Goal: Transaction & Acquisition: Purchase product/service

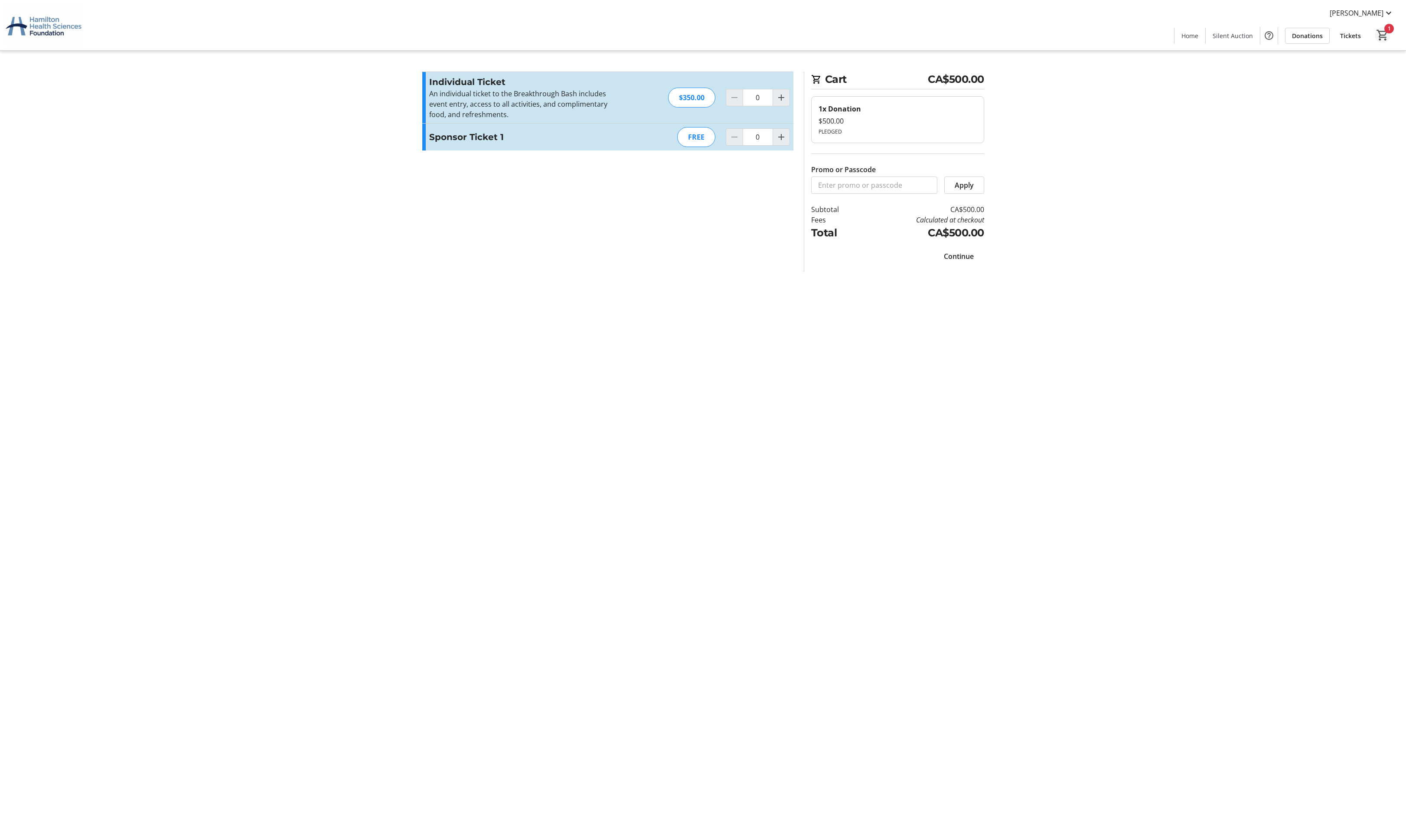
click at [1384, 34] on mat-icon "1" at bounding box center [1383, 35] width 13 height 13
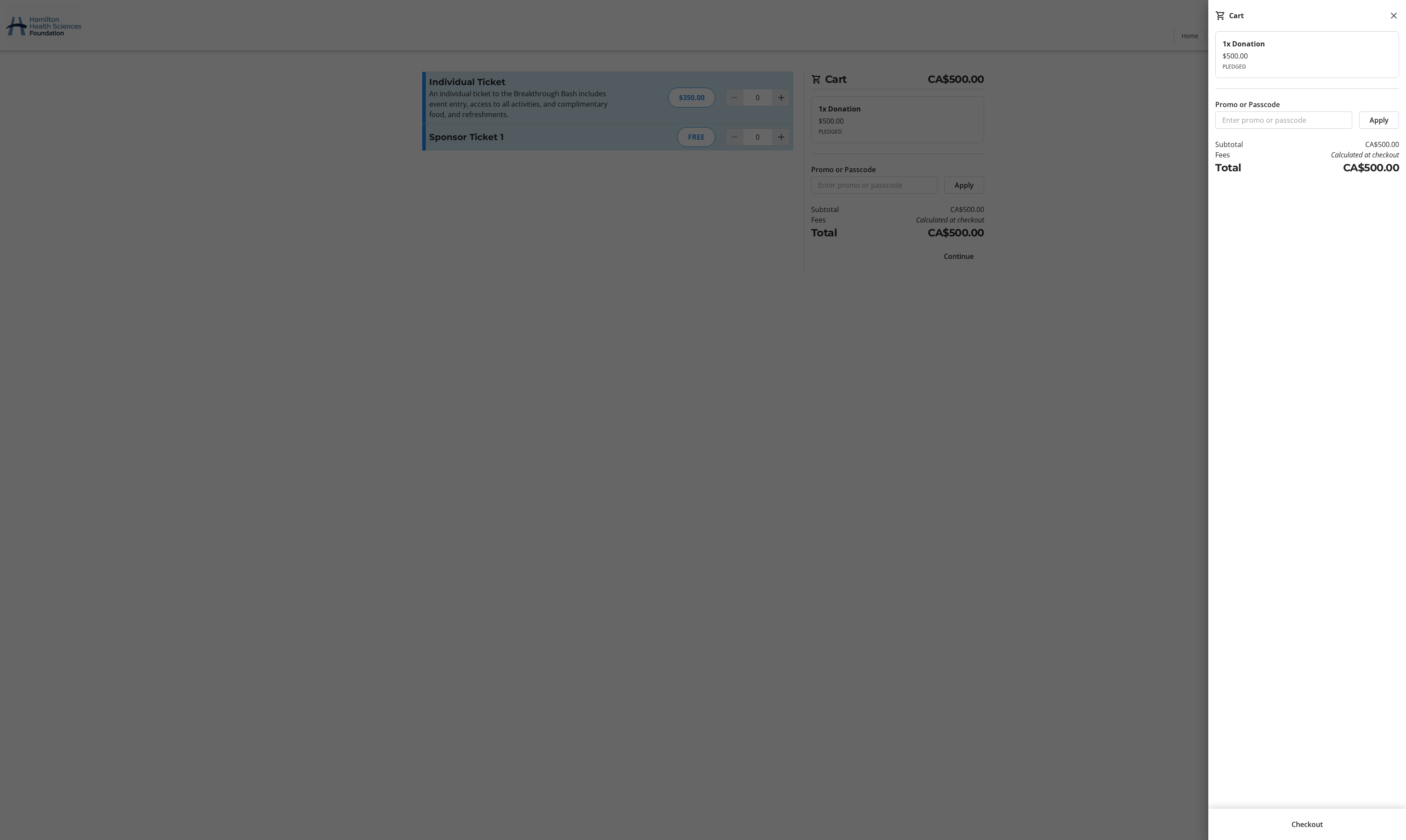
drag, startPoint x: 1395, startPoint y: 14, endPoint x: 1387, endPoint y: 18, distance: 8.9
click at [1392, 15] on mat-icon at bounding box center [1393, 15] width 10 height 10
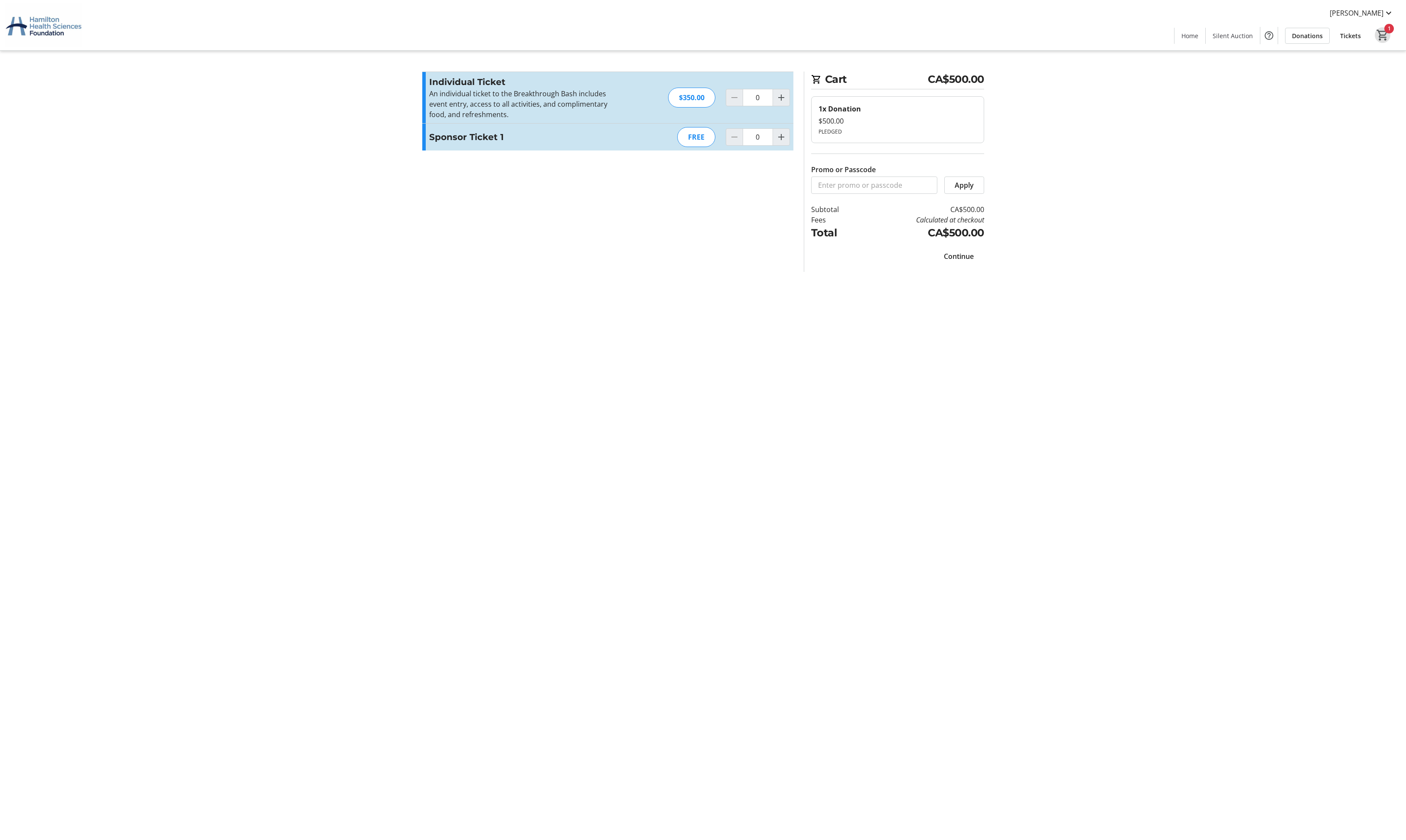
click at [958, 251] on span "Continue" at bounding box center [958, 256] width 30 height 10
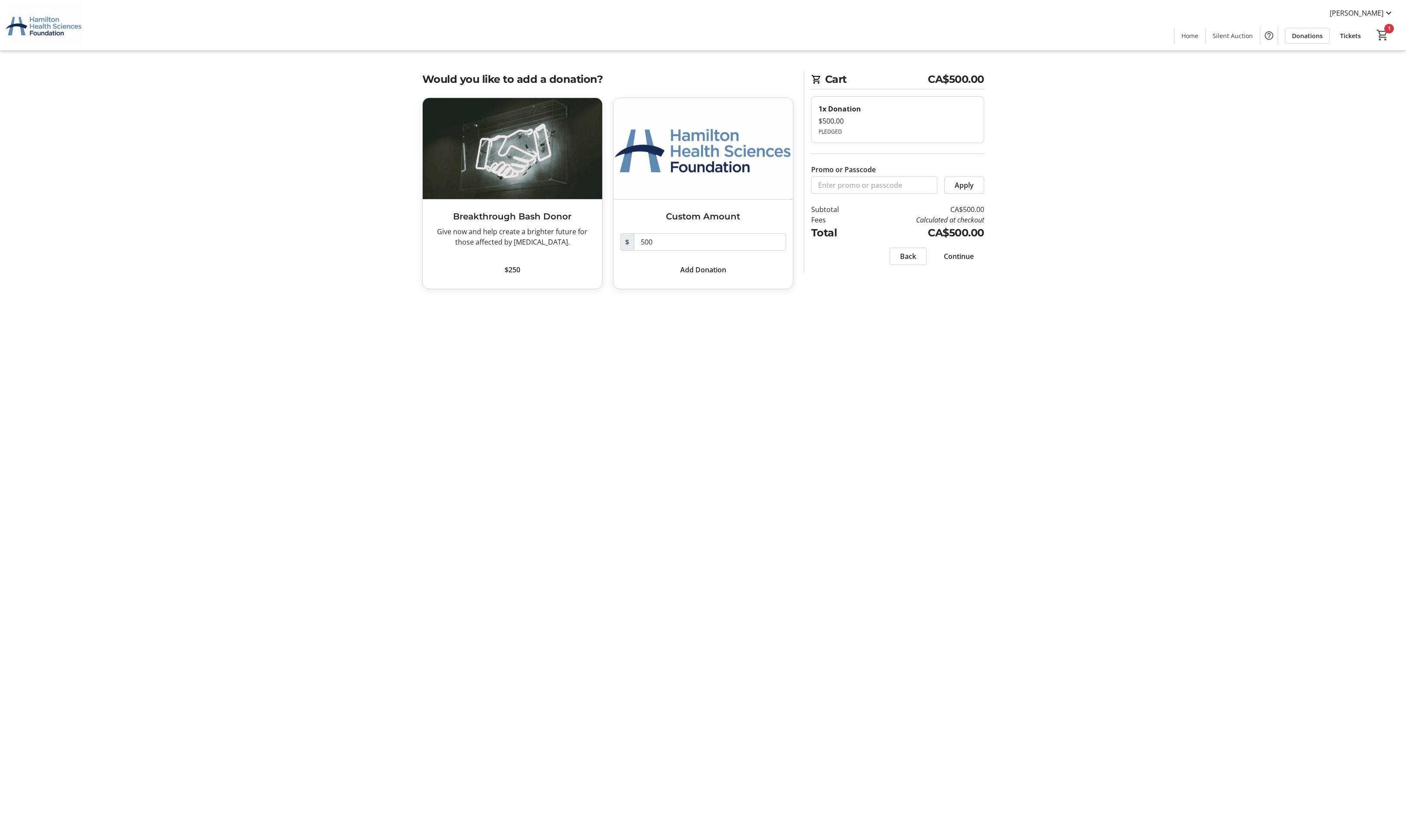
click at [962, 251] on span "Continue" at bounding box center [958, 256] width 30 height 10
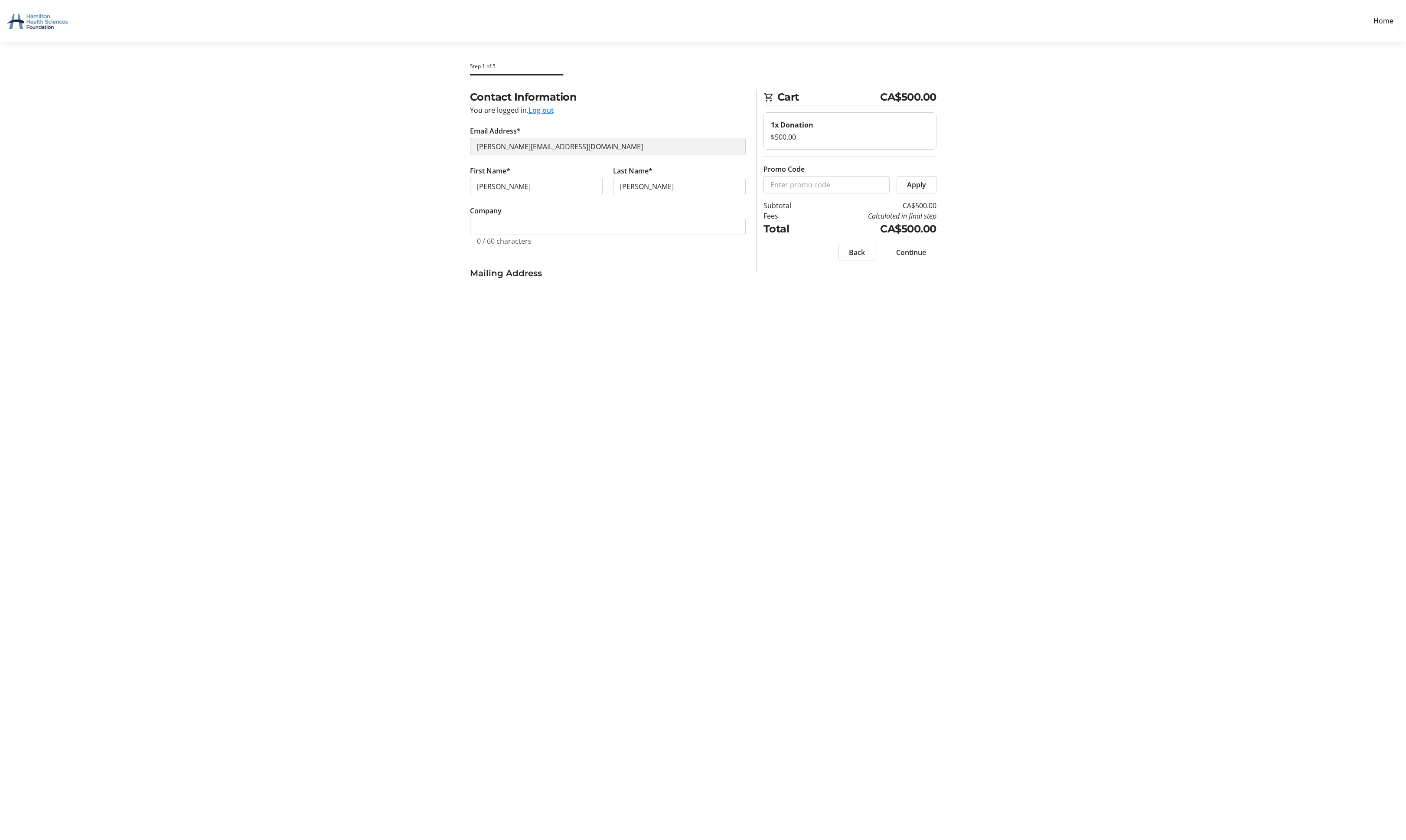
select select "CA"
click at [497, 295] on input "Address Line 1*" at bounding box center [536, 304] width 133 height 17
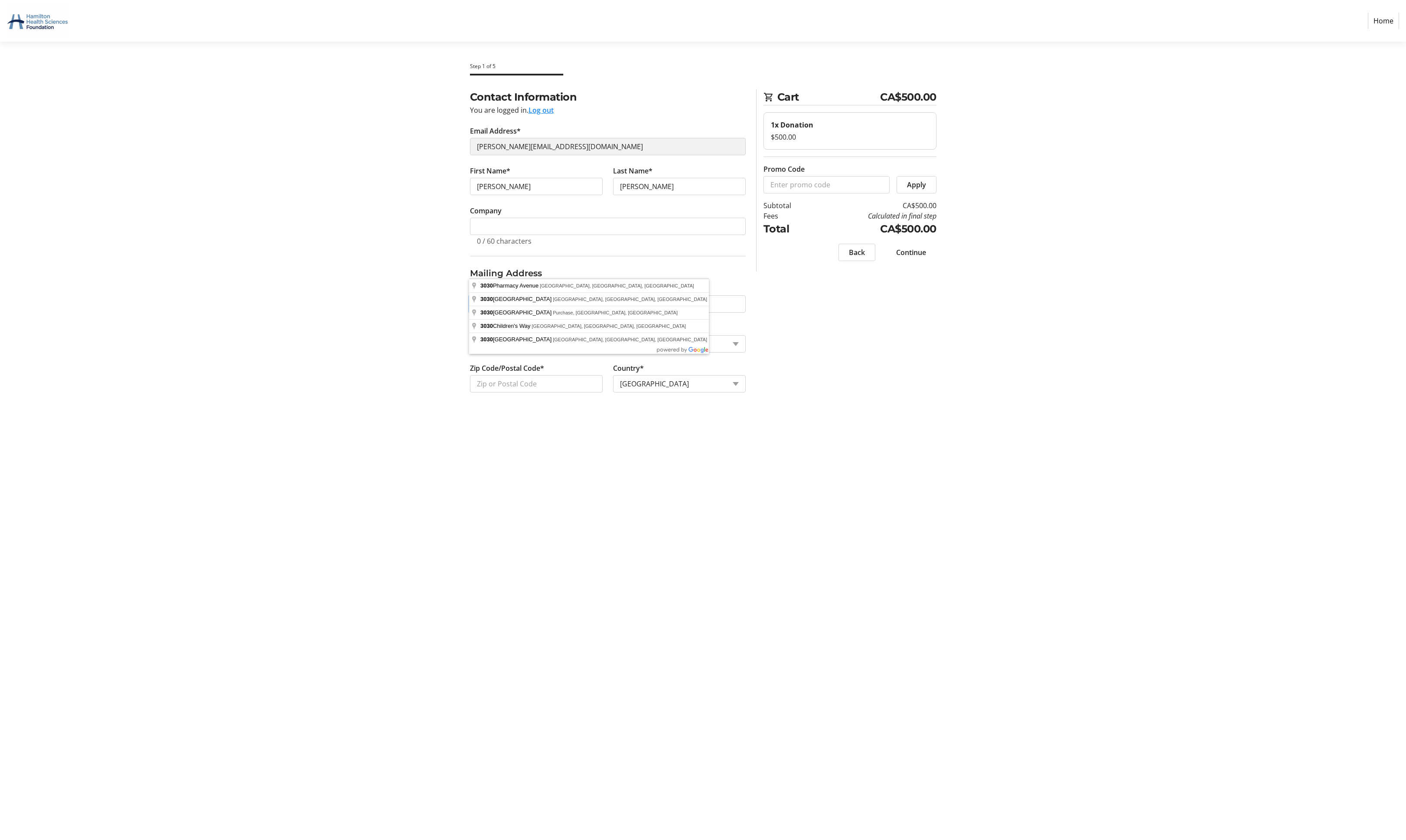
type input "3030"
type input "S"
click at [509, 295] on input "3030" at bounding box center [536, 304] width 133 height 17
type input "[STREET_ADDRESS]"
type input "[GEOGRAPHIC_DATA]"
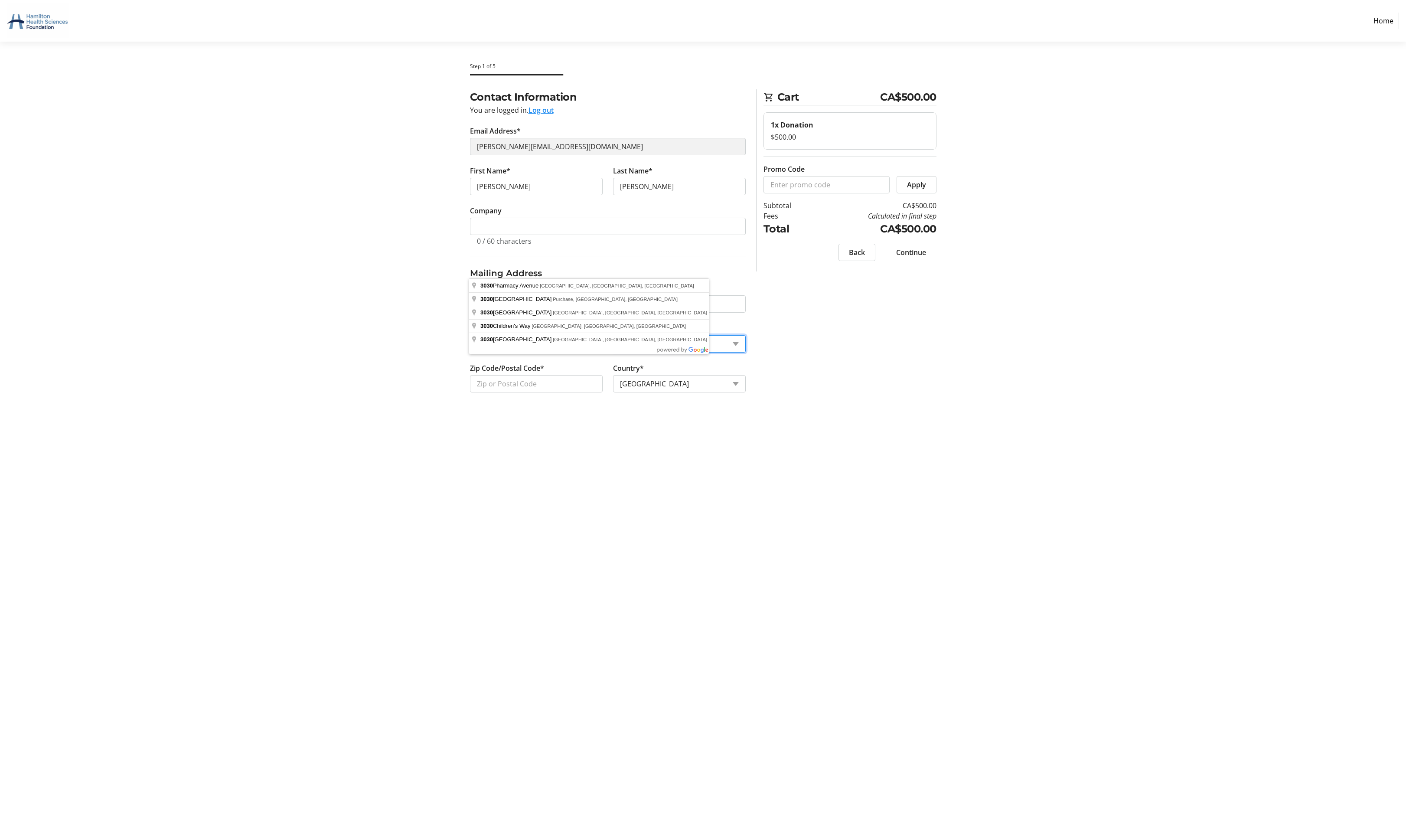
select select "ON"
type input "L7N 1H2"
click at [492, 469] on div "Step 1 of 5 Cart CA$500.00 1x Donation $500.00 Promo Code Apply Subtotal CA$500…" at bounding box center [703, 441] width 573 height 799
click at [906, 247] on span "Continue" at bounding box center [911, 252] width 30 height 10
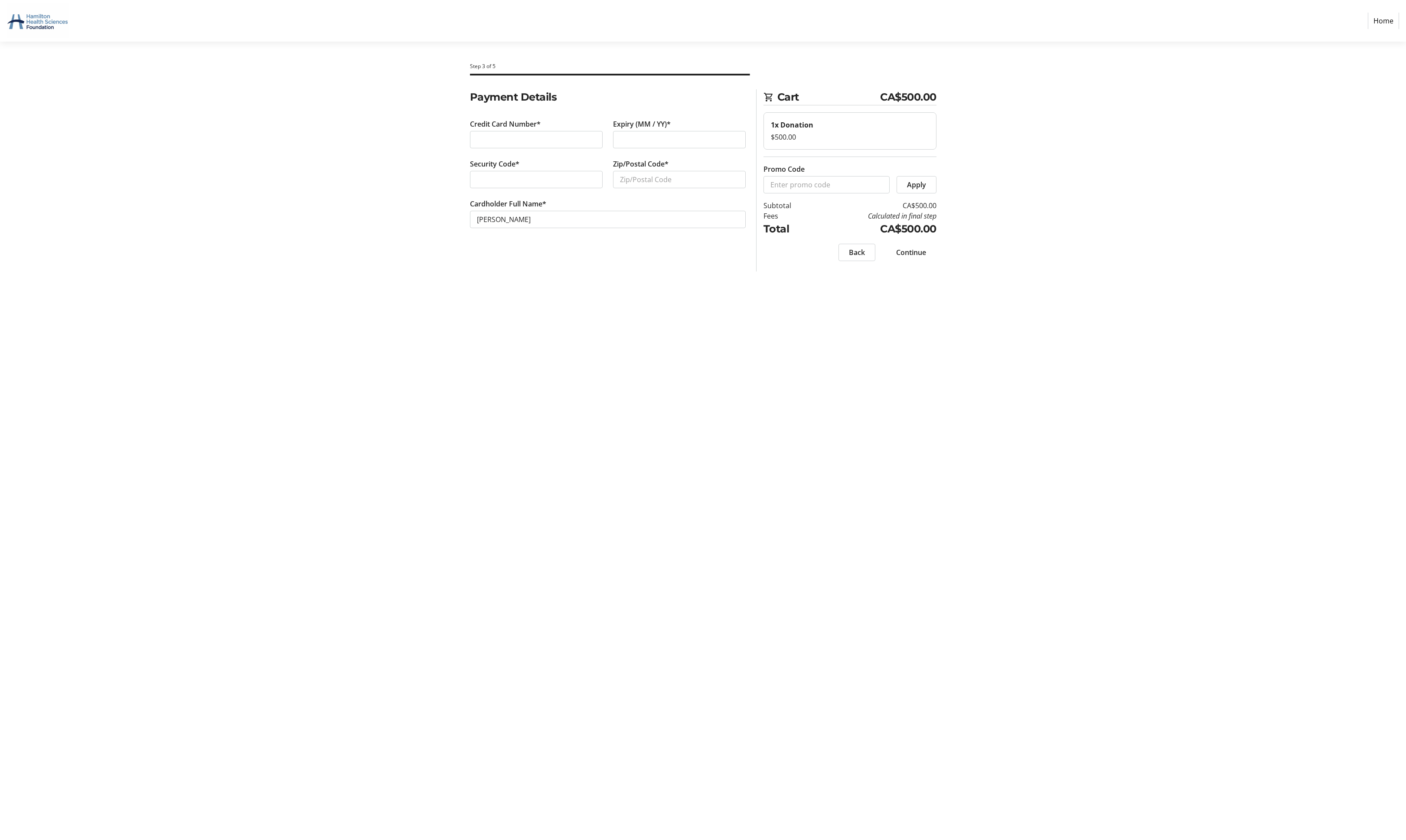
click at [478, 131] on div at bounding box center [536, 140] width 133 height 17
click at [345, 258] on section "Step 3 of 5 Cart CA$500.00 1x Donation $500.00 Promo Code Apply Subtotal CA$500…" at bounding box center [703, 441] width 1406 height 799
click at [641, 171] on input "Zip/Postal Code*" at bounding box center [679, 180] width 133 height 17
type input "L7N 1H2"
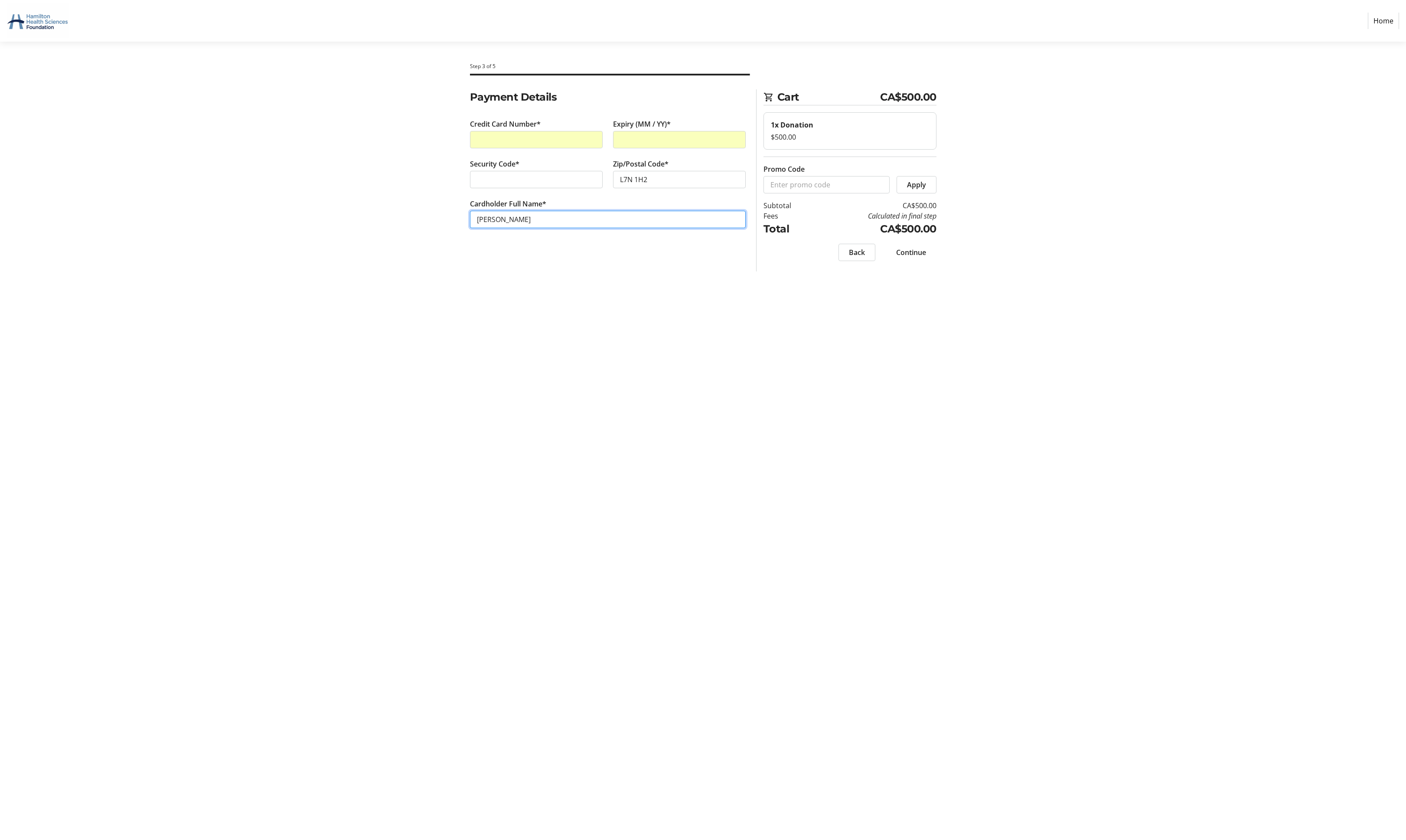
click at [504, 211] on input "[PERSON_NAME]" at bounding box center [607, 219] width 276 height 17
type input "[PERSON_NAME]"
click at [918, 247] on span "Continue" at bounding box center [911, 252] width 30 height 10
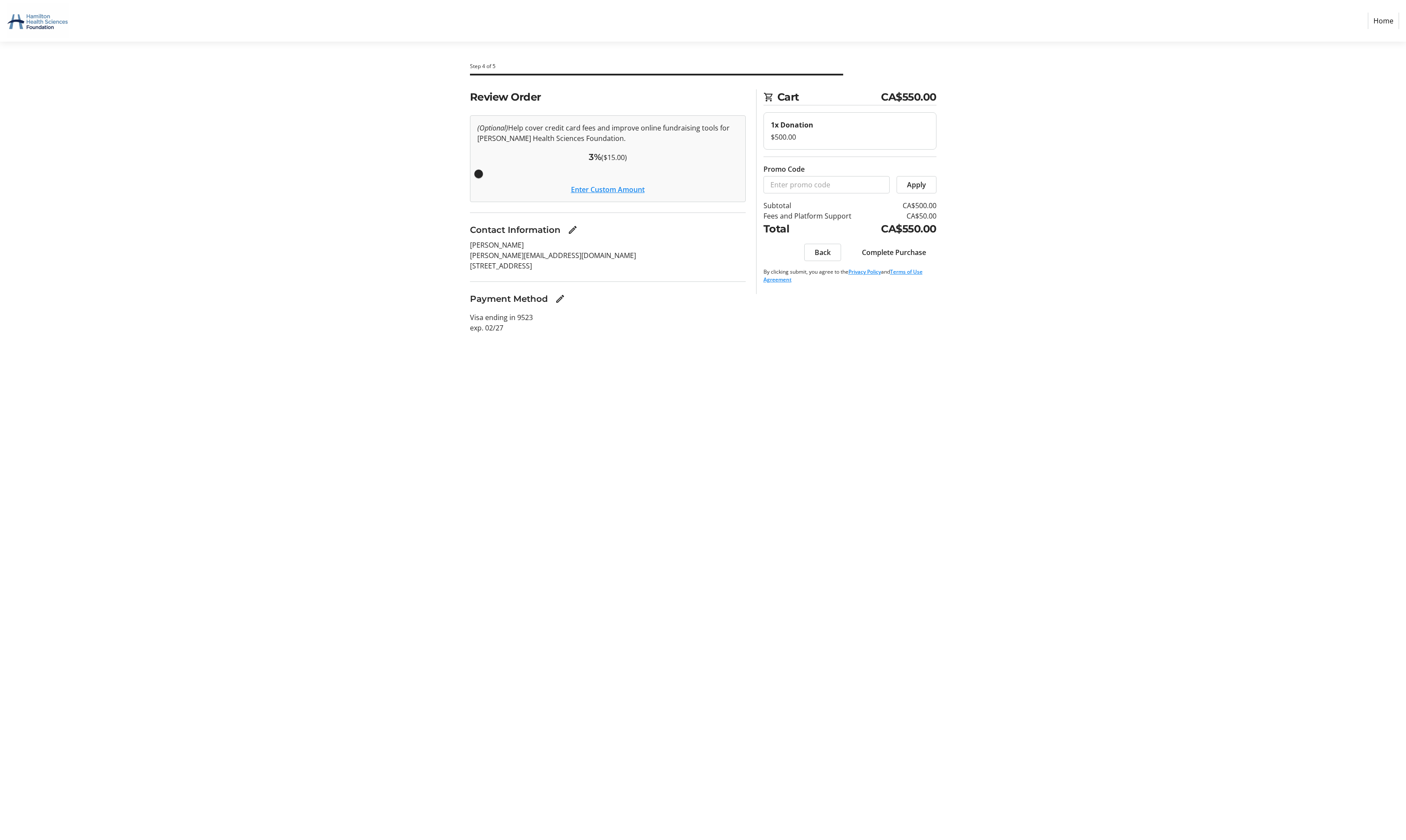
drag, startPoint x: 585, startPoint y: 159, endPoint x: 461, endPoint y: 165, distance: 124.1
type input "3"
click at [468, 165] on input "Cover fees percentage" at bounding box center [608, 174] width 279 height 19
click at [899, 247] on span "Complete Purchase" at bounding box center [894, 252] width 64 height 10
